Goal: Task Accomplishment & Management: Manage account settings

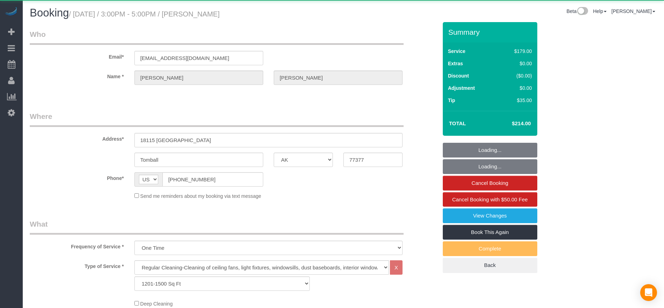
select select "[GEOGRAPHIC_DATA]"
select select "3"
select select "string:fspay-c9bf4a59-fdbb-4a36-9749-2bfaae07a348"
select select "spot43"
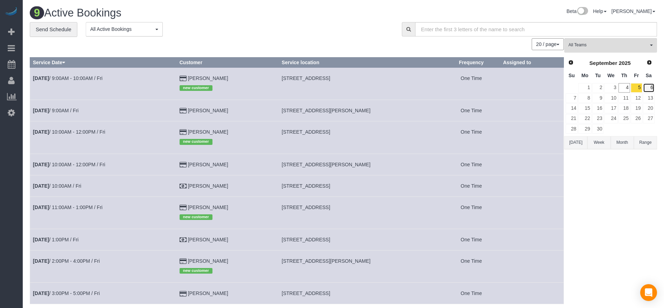
click at [648, 87] on link "6" at bounding box center [649, 87] width 12 height 9
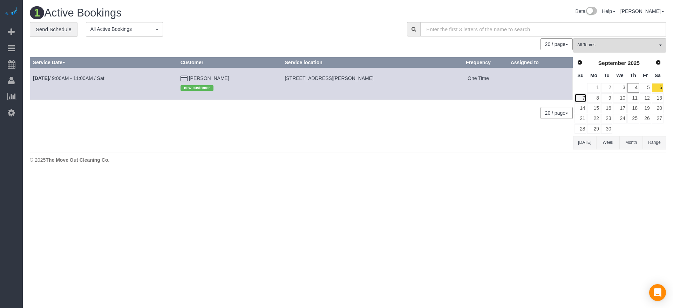
click at [582, 98] on link "7" at bounding box center [580, 97] width 12 height 9
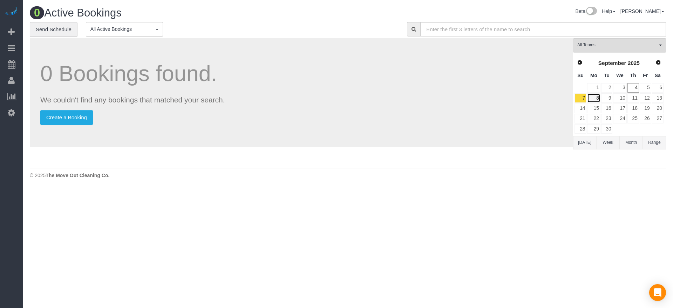
click at [598, 99] on link "8" at bounding box center [593, 97] width 13 height 9
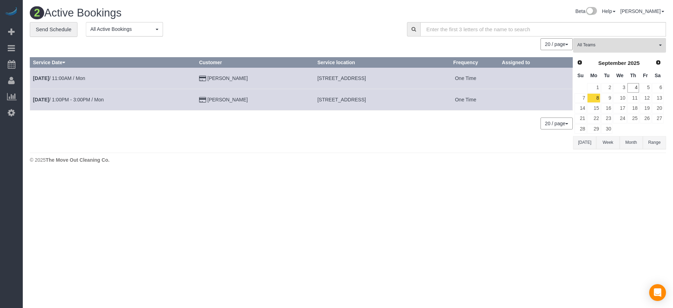
drag, startPoint x: 280, startPoint y: 78, endPoint x: 386, endPoint y: 80, distance: 106.1
click at [391, 80] on td "[STREET_ADDRESS]" at bounding box center [373, 77] width 118 height 21
copy span "[STREET_ADDRESS]"
click at [65, 78] on link "[DATE] 11:00AM / Mon" at bounding box center [59, 78] width 52 height 6
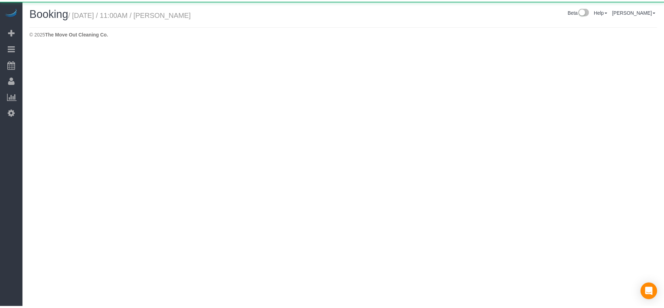
select select "[GEOGRAPHIC_DATA]"
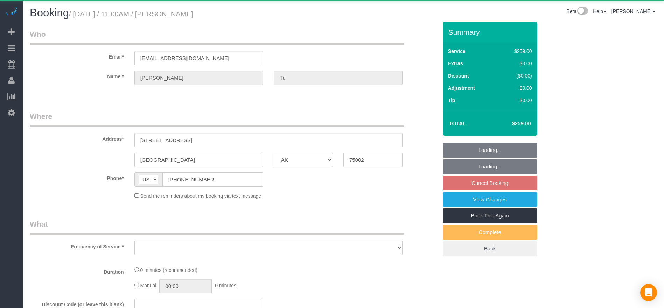
select select "object:3469"
select select "string:fspay-a313df87-758b-46ad-a639-6a3223da5fc5"
select select "3"
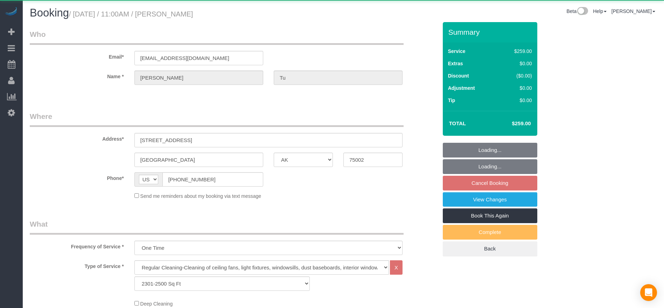
select select "object:3556"
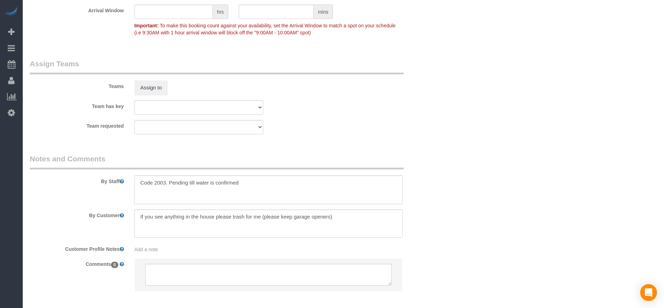
scroll to position [683, 0]
drag, startPoint x: 138, startPoint y: 180, endPoint x: 165, endPoint y: 184, distance: 26.9
click at [165, 184] on textarea at bounding box center [269, 189] width 268 height 29
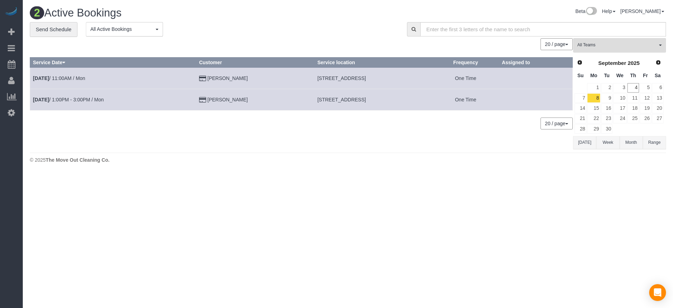
click at [65, 74] on td "[DATE] 11:00AM / Mon" at bounding box center [113, 77] width 166 height 21
click at [65, 80] on link "[DATE] 11:00AM / Mon" at bounding box center [59, 78] width 52 height 6
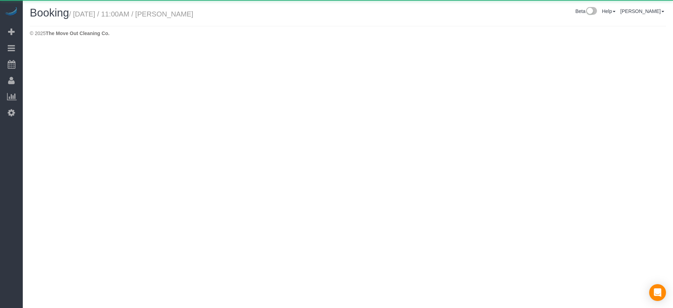
select select "[GEOGRAPHIC_DATA]"
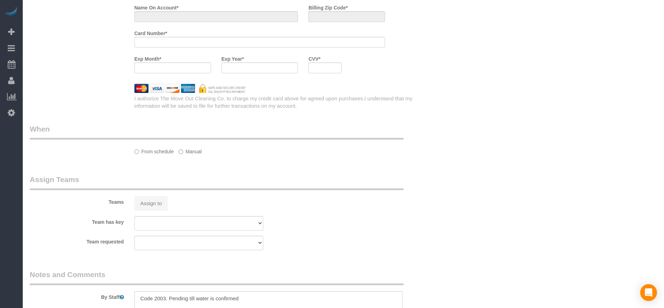
select select "object:4062"
select select "string:fspay-a313df87-758b-46ad-a639-6a3223da5fc5"
select select "3"
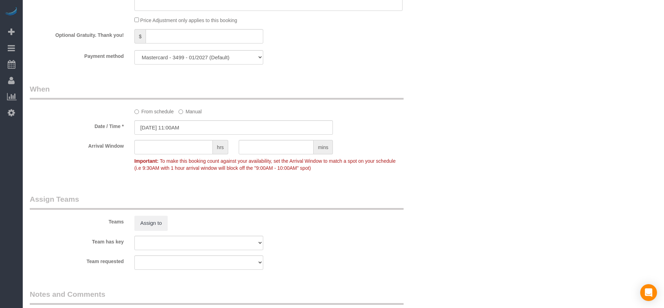
scroll to position [717, 0]
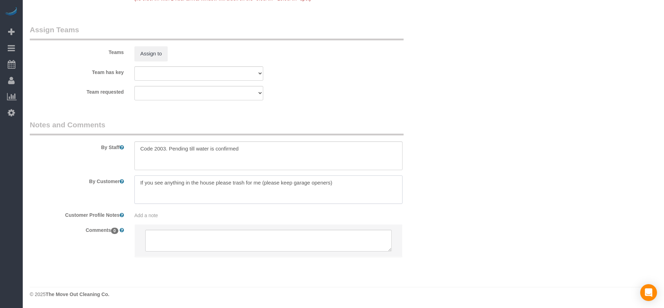
drag, startPoint x: 137, startPoint y: 179, endPoint x: 364, endPoint y: 188, distance: 226.8
click at [364, 188] on textarea at bounding box center [269, 189] width 268 height 29
